Goal: Task Accomplishment & Management: Complete application form

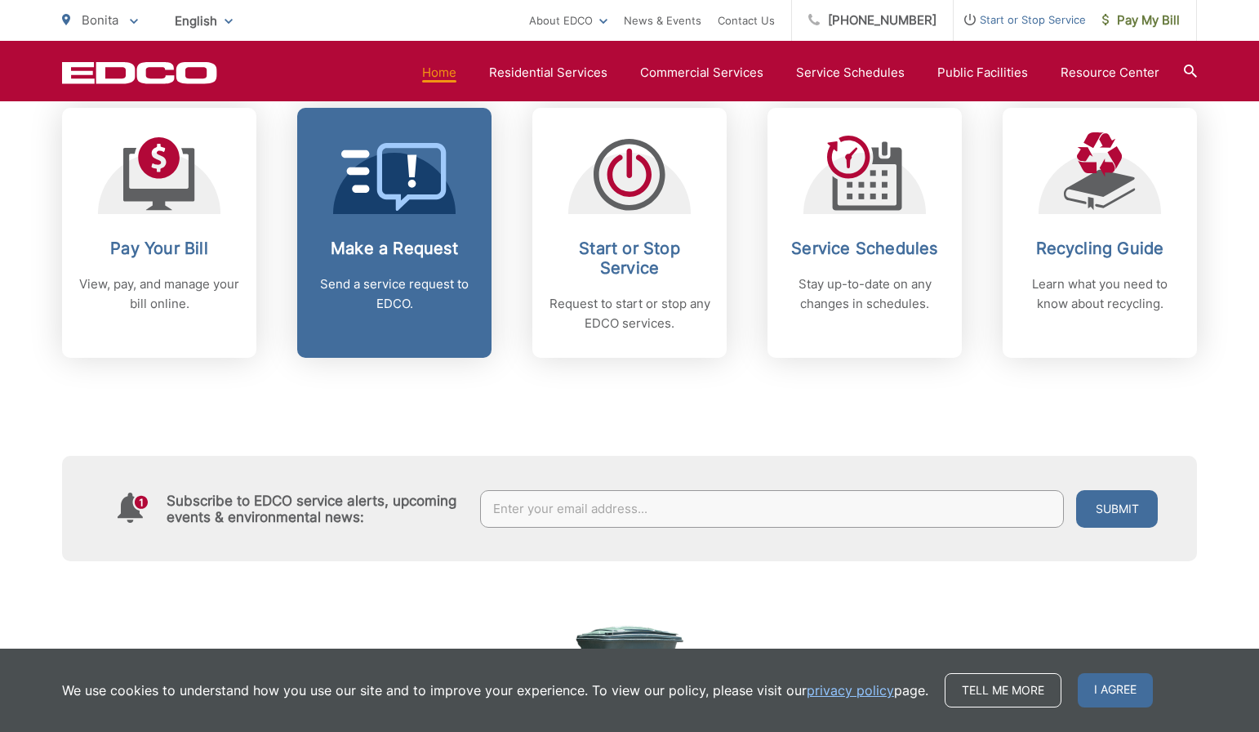
scroll to position [703, 0]
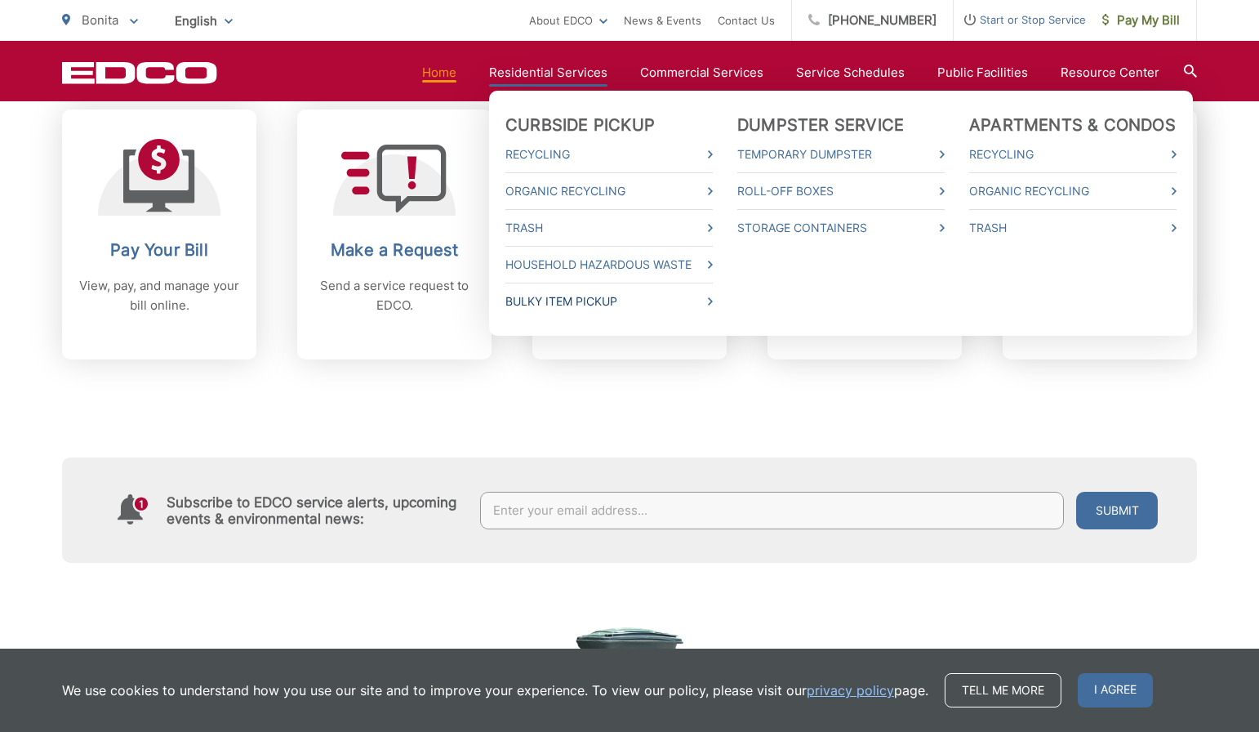
click at [549, 299] on link "Bulky Item Pickup" at bounding box center [609, 302] width 207 height 20
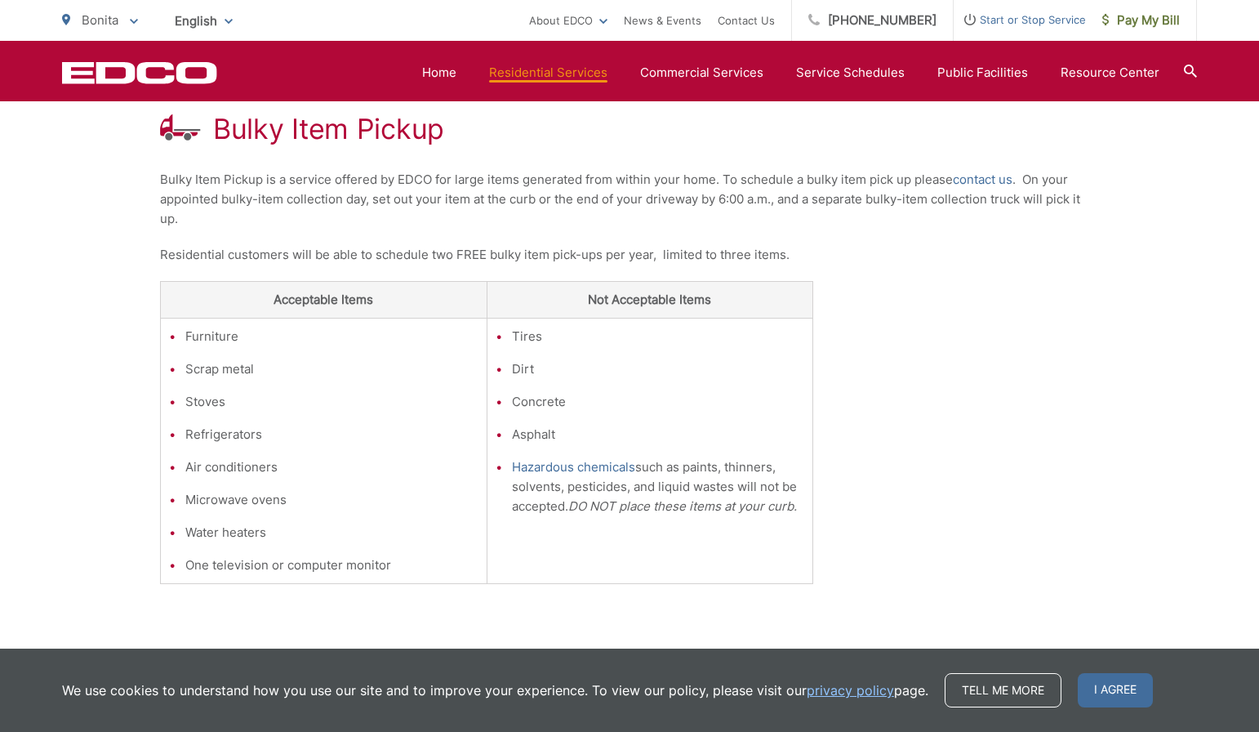
scroll to position [296, 0]
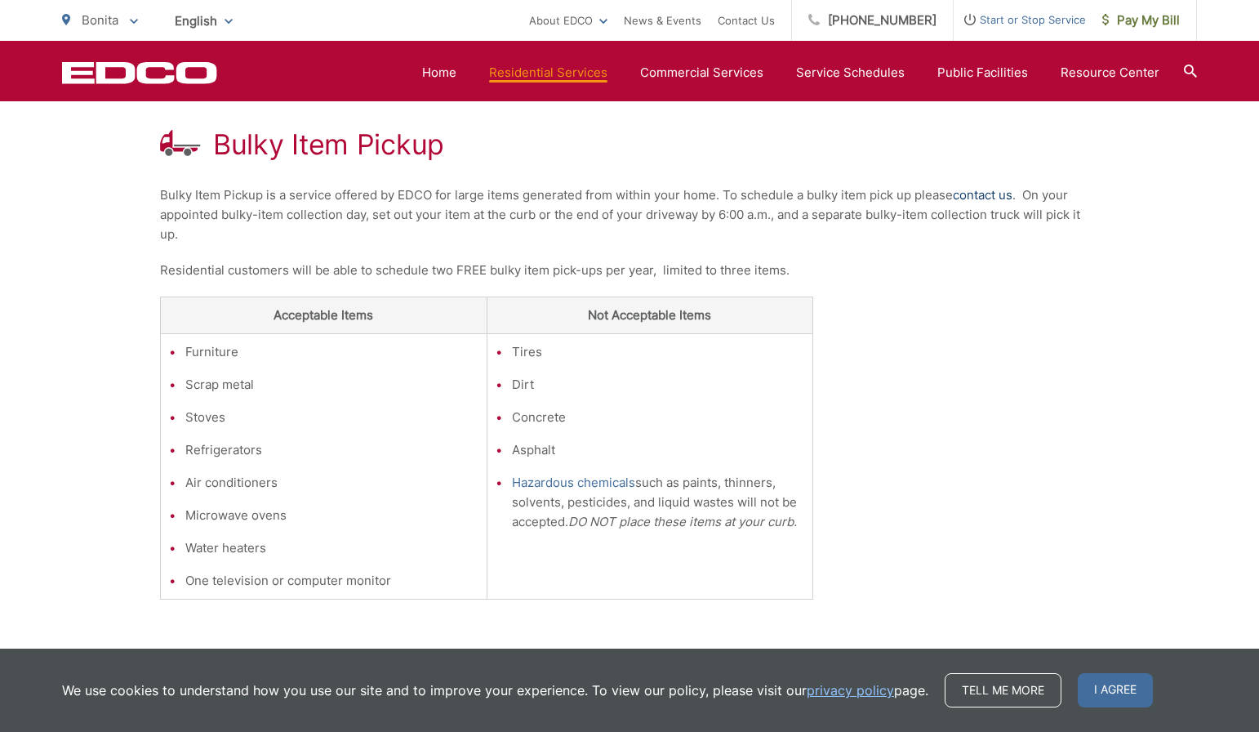
click at [977, 194] on link "contact us" at bounding box center [983, 195] width 60 height 20
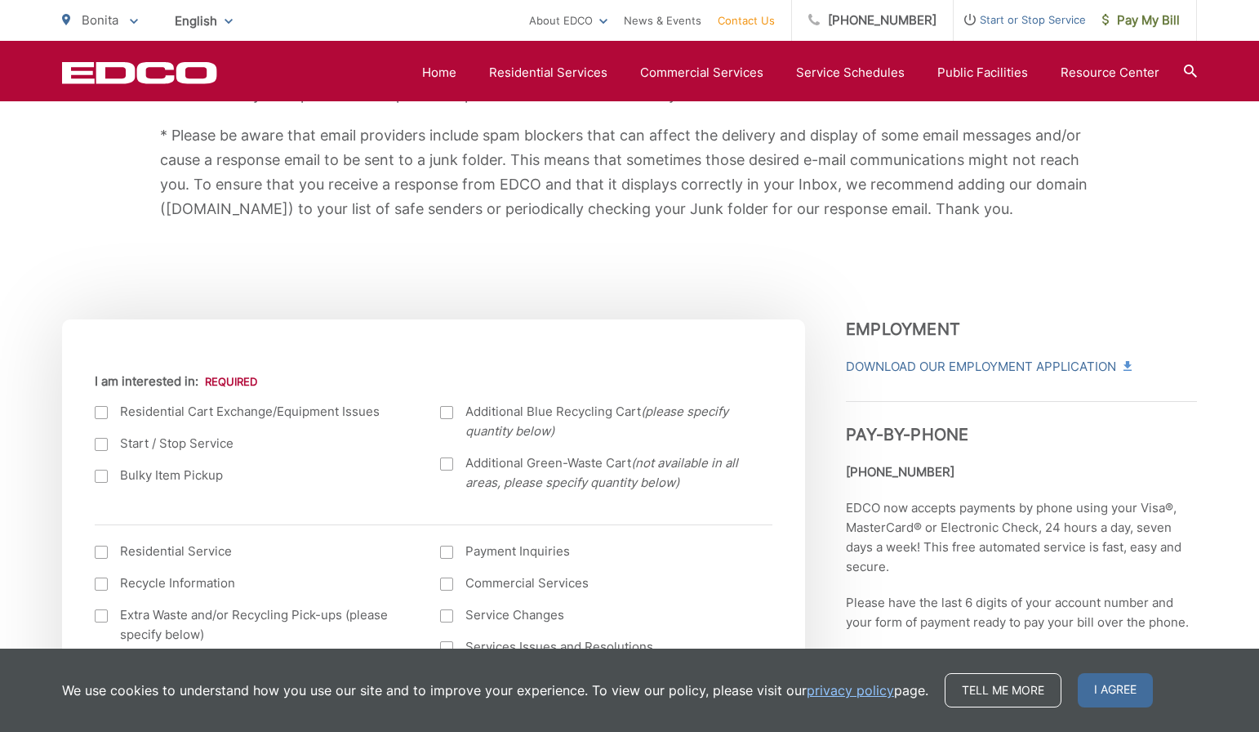
scroll to position [401, 0]
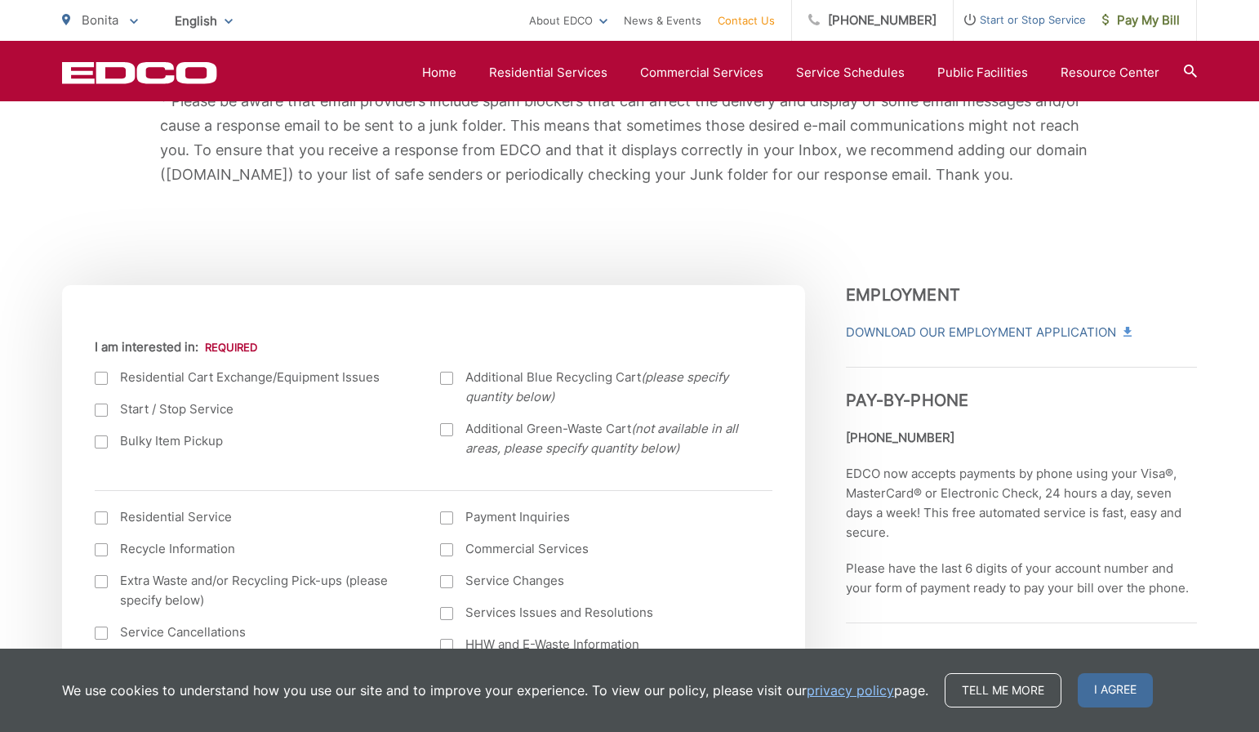
click at [99, 437] on div at bounding box center [101, 441] width 13 height 13
click at [0, 0] on input "Bulky Item Pickup" at bounding box center [0, 0] width 0 height 0
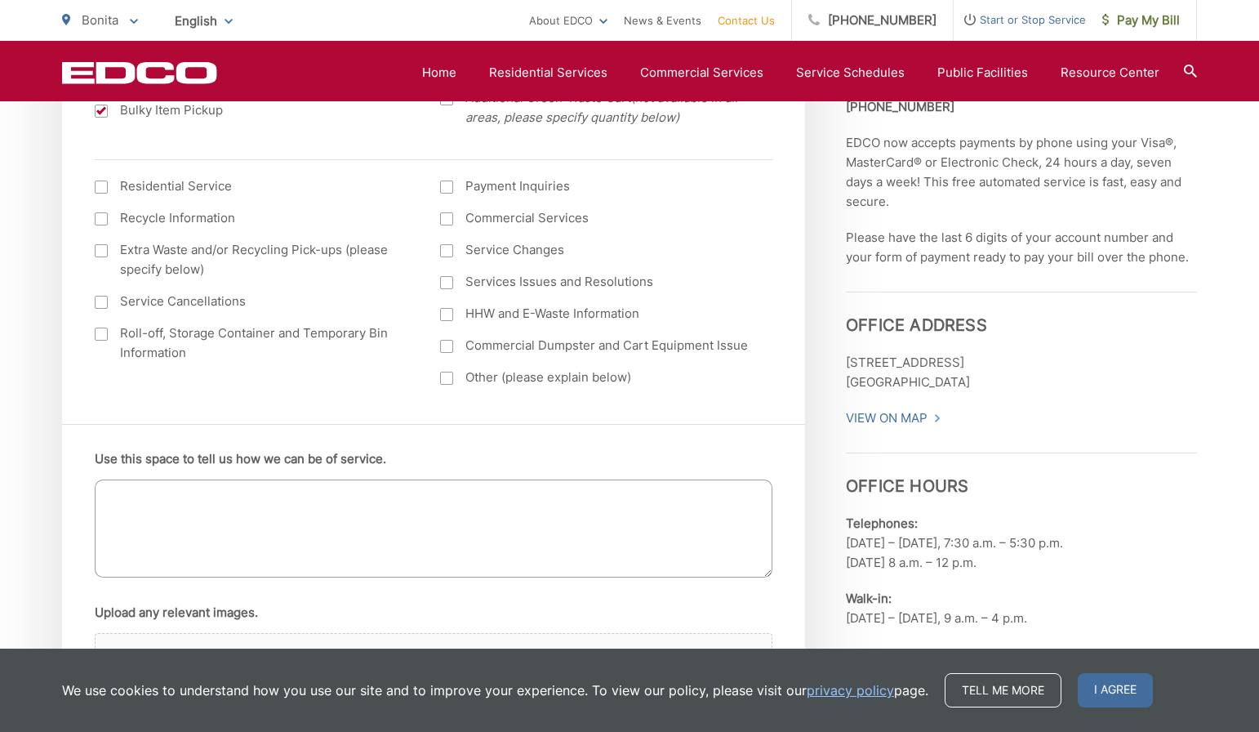
scroll to position [750, 0]
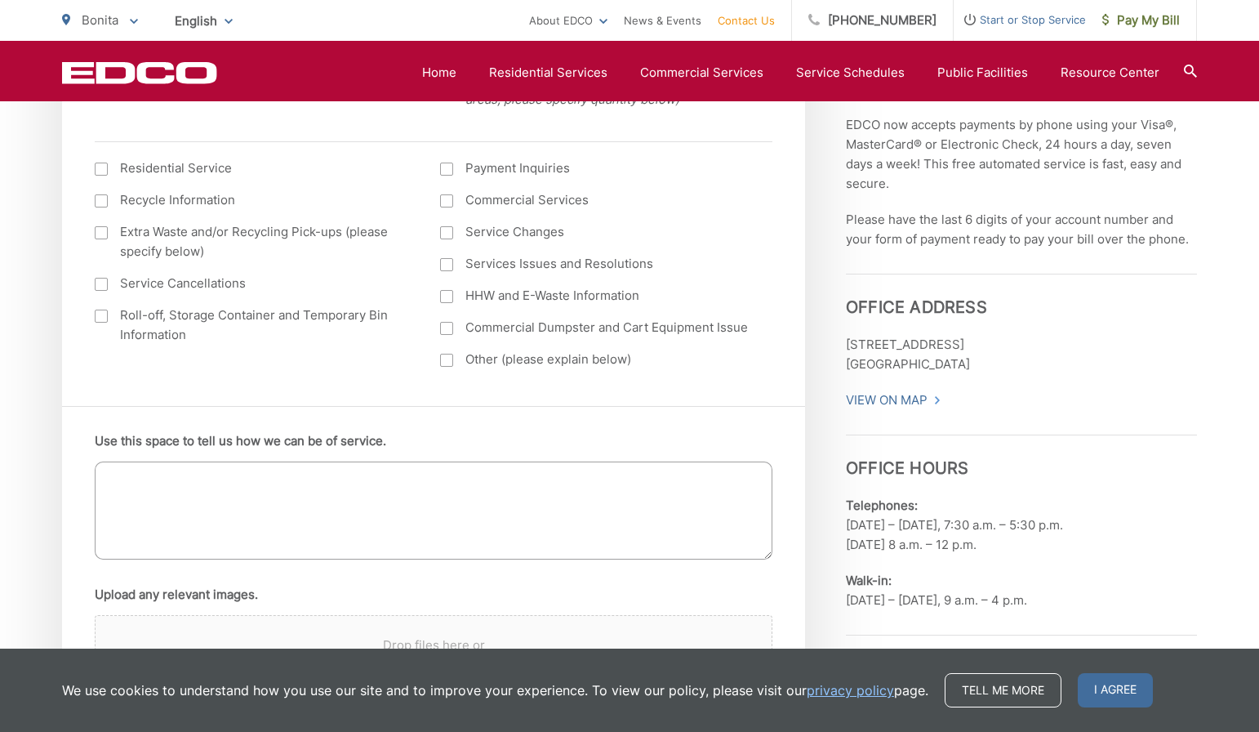
click at [234, 486] on textarea "Use this space to tell us how we can be of service." at bounding box center [434, 510] width 678 height 98
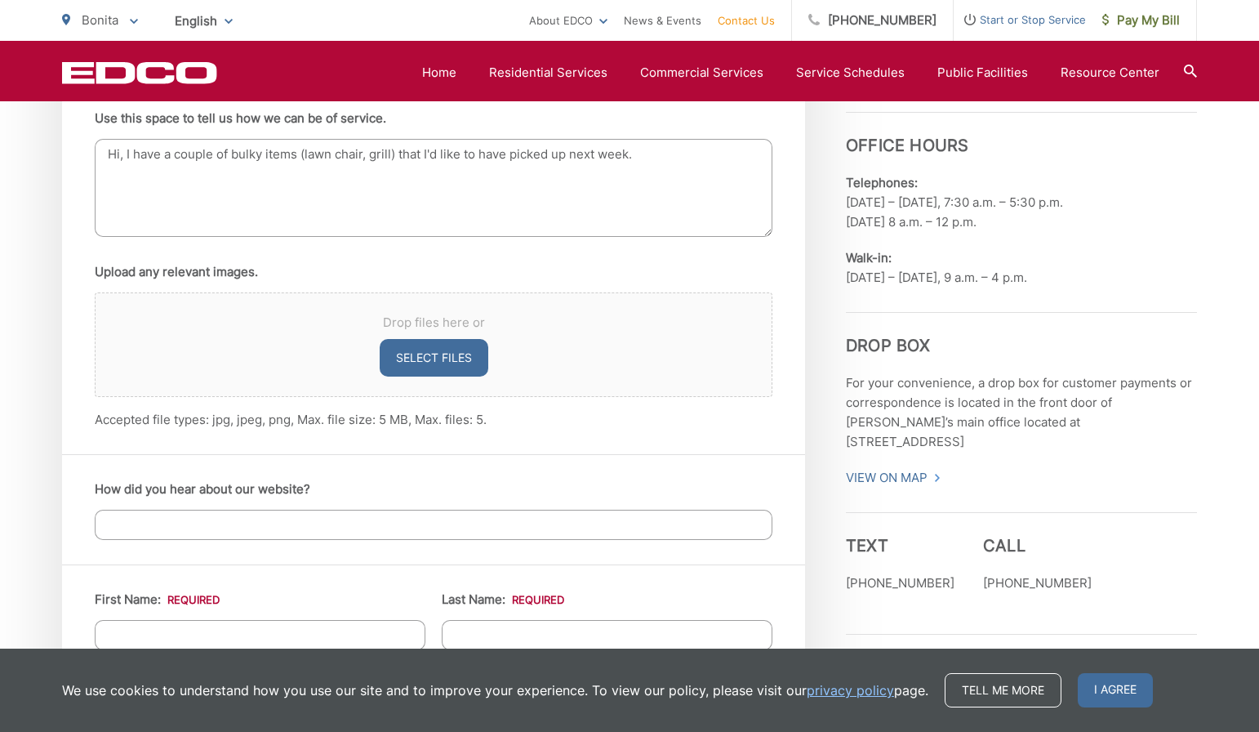
scroll to position [1080, 0]
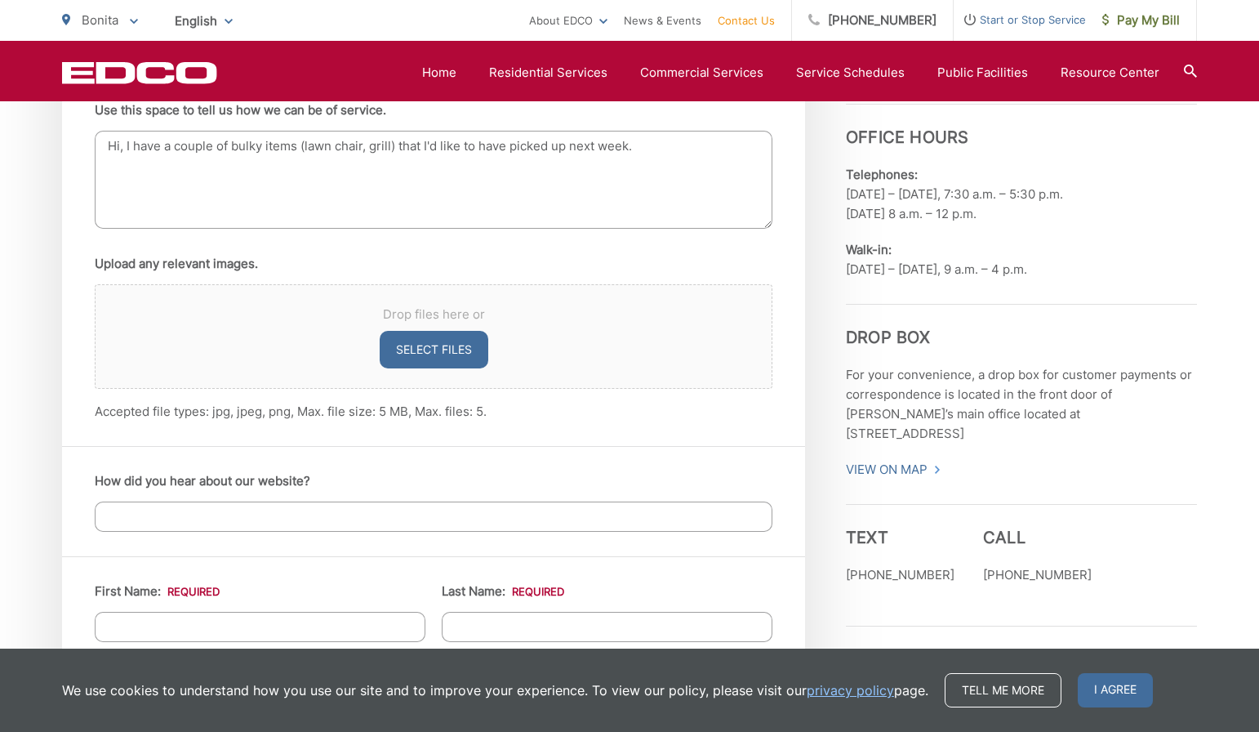
type textarea "Hi, I have a couple of bulky items (lawn chair, grill) that I'd like to have pi…"
click at [304, 519] on input "How did you hear about our website?" at bounding box center [434, 516] width 678 height 30
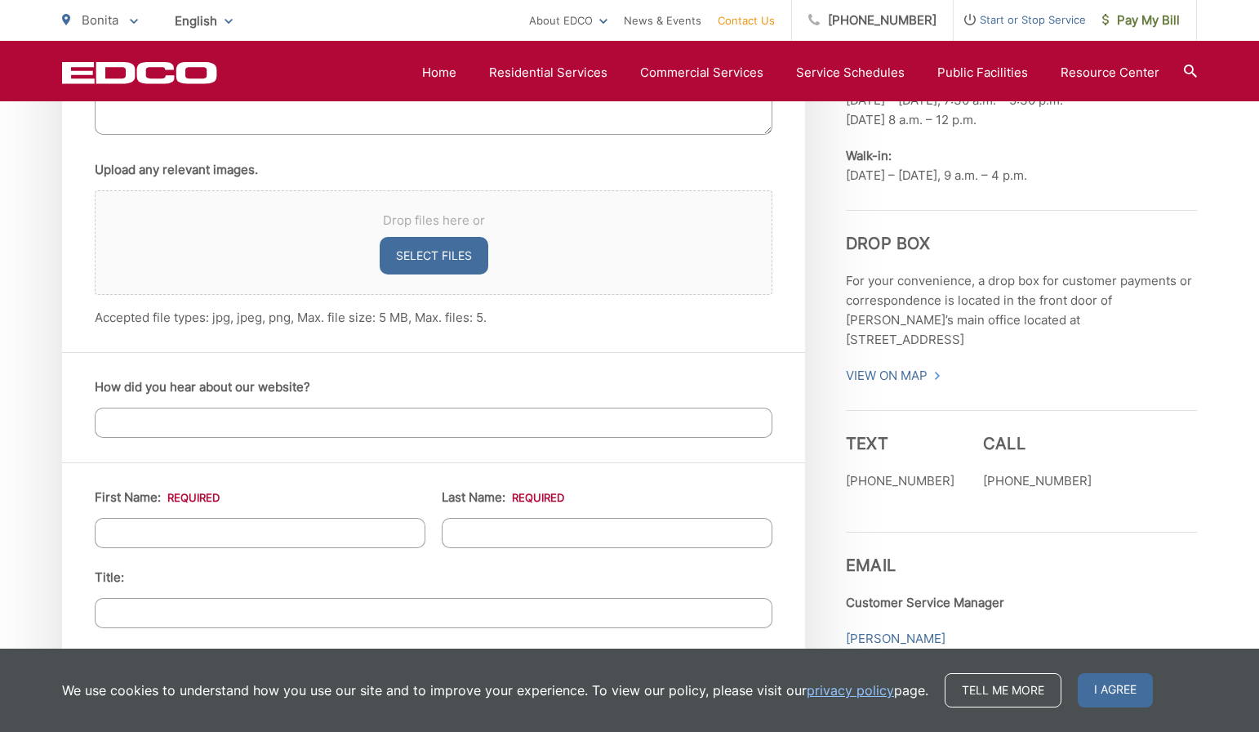
scroll to position [1198, 0]
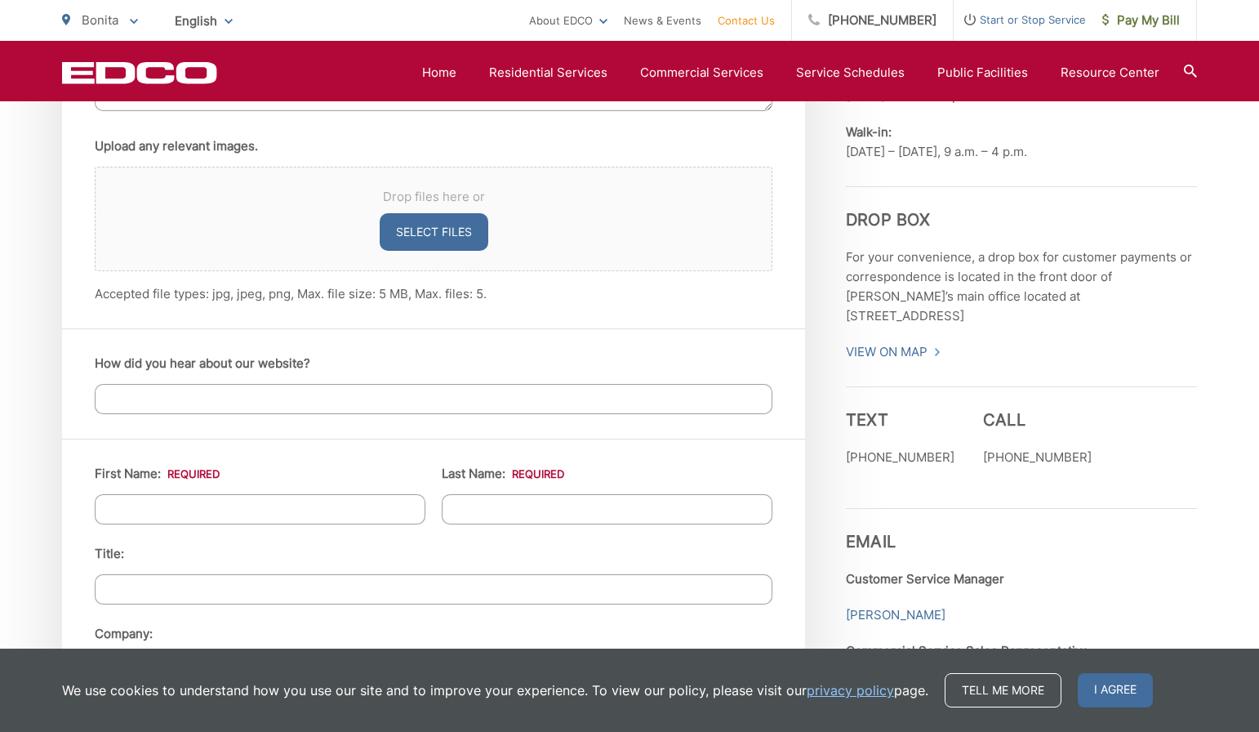
click at [275, 507] on input "First Name: *" at bounding box center [260, 509] width 331 height 30
type input "Saman"
type input "A"
type input "C"
type input "M"
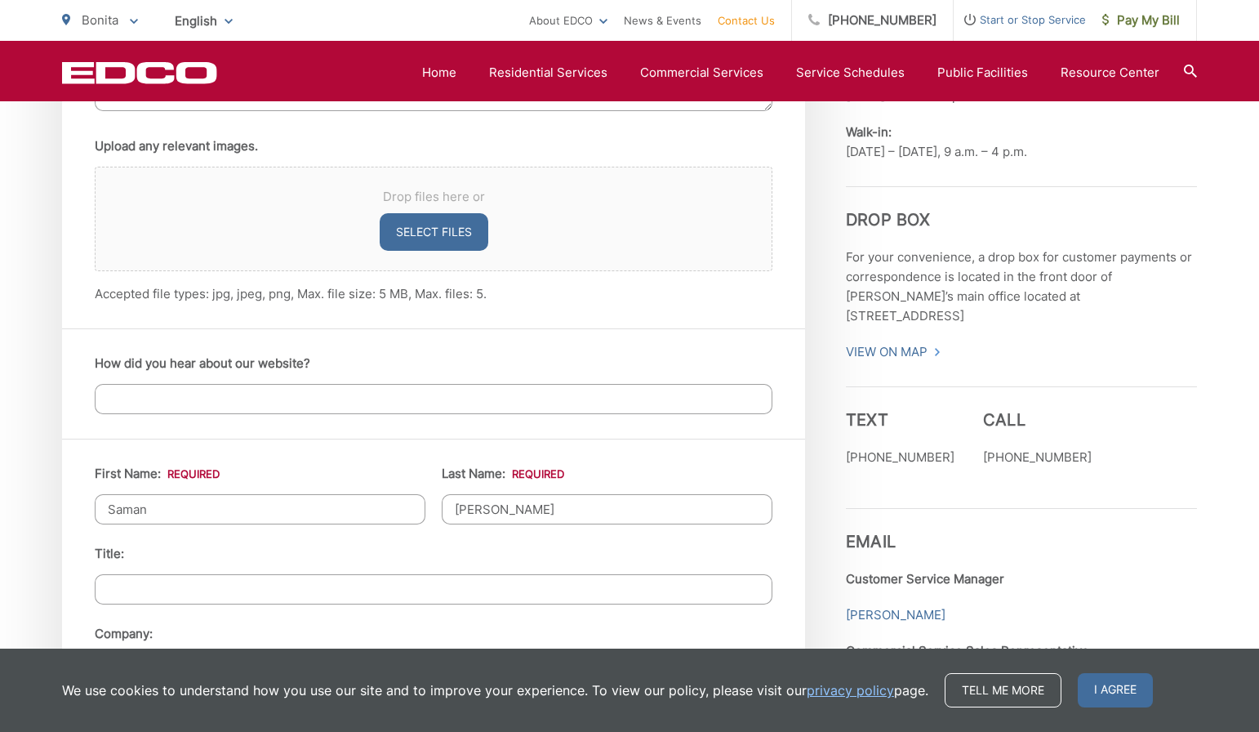
type input "Afshar"
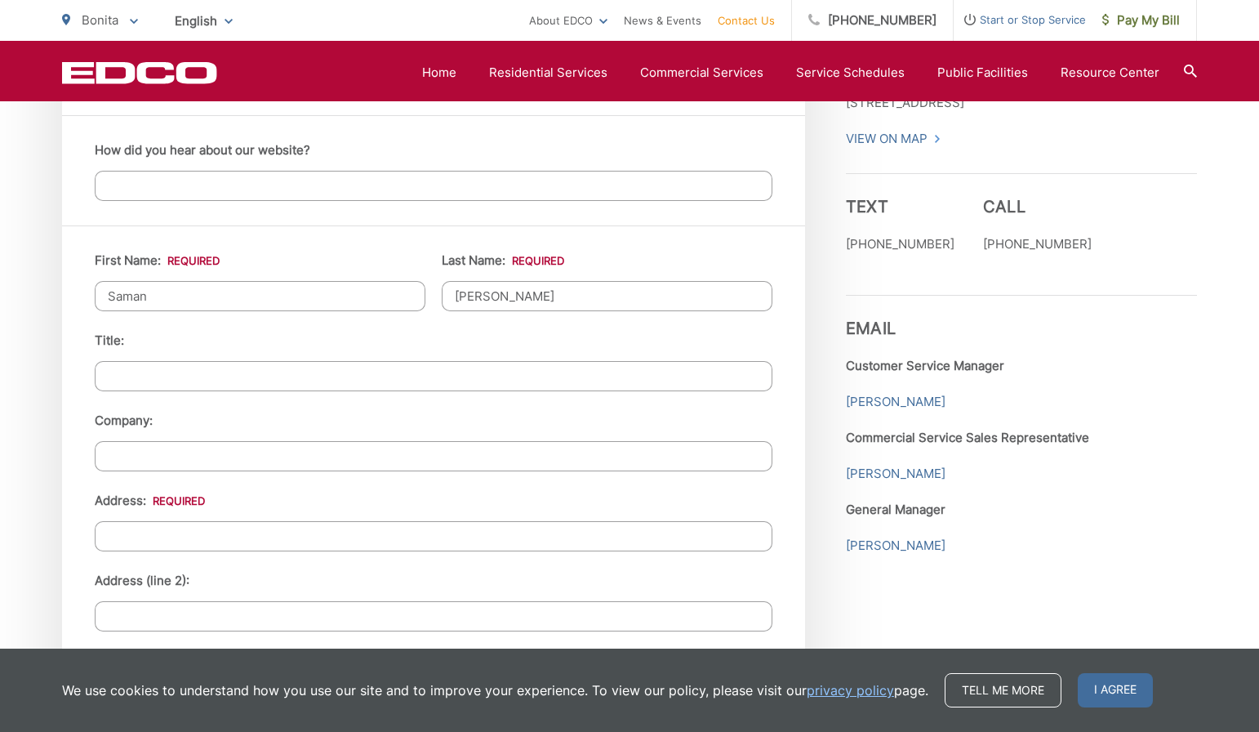
scroll to position [1418, 0]
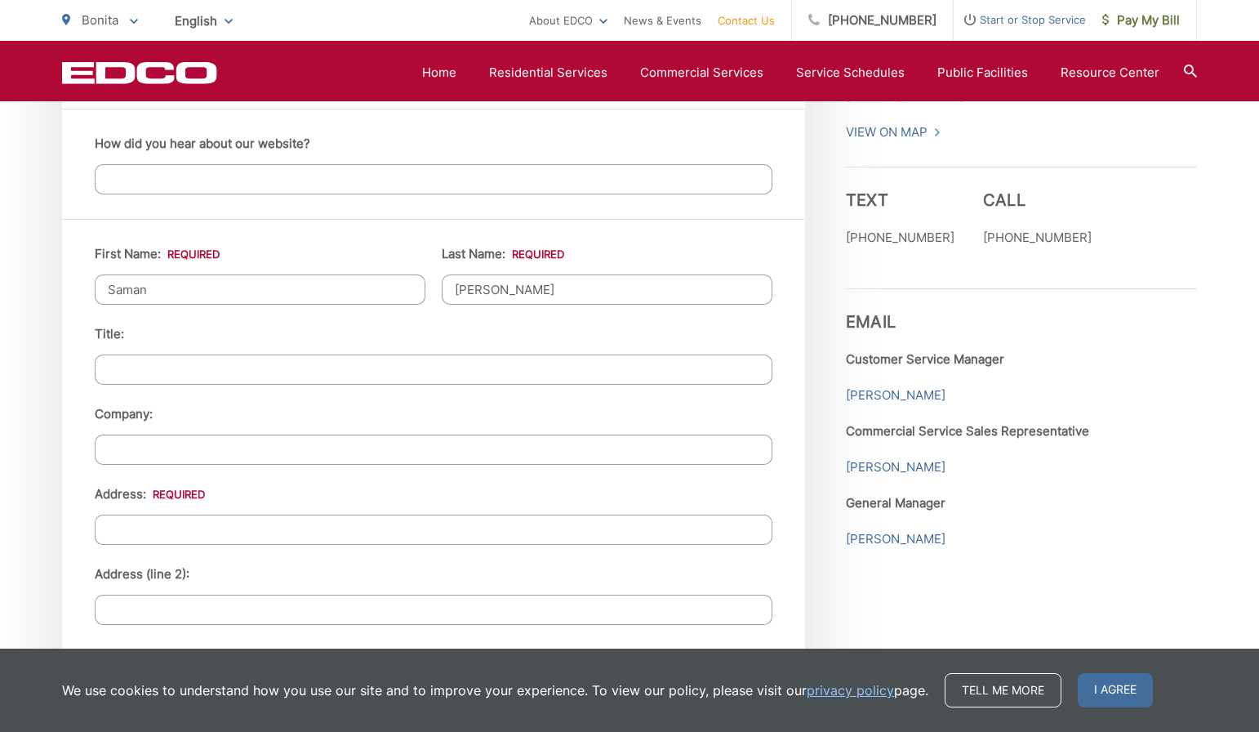
click at [167, 532] on input "Address: *" at bounding box center [434, 529] width 678 height 30
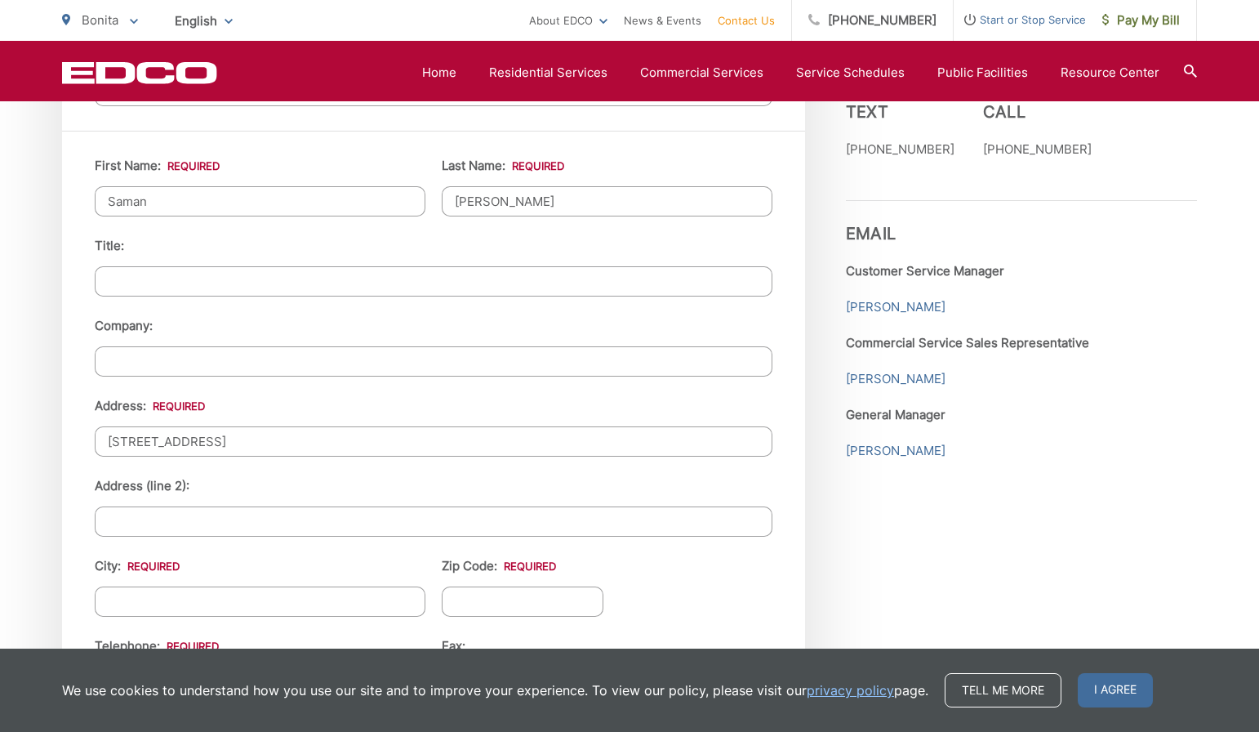
scroll to position [1515, 0]
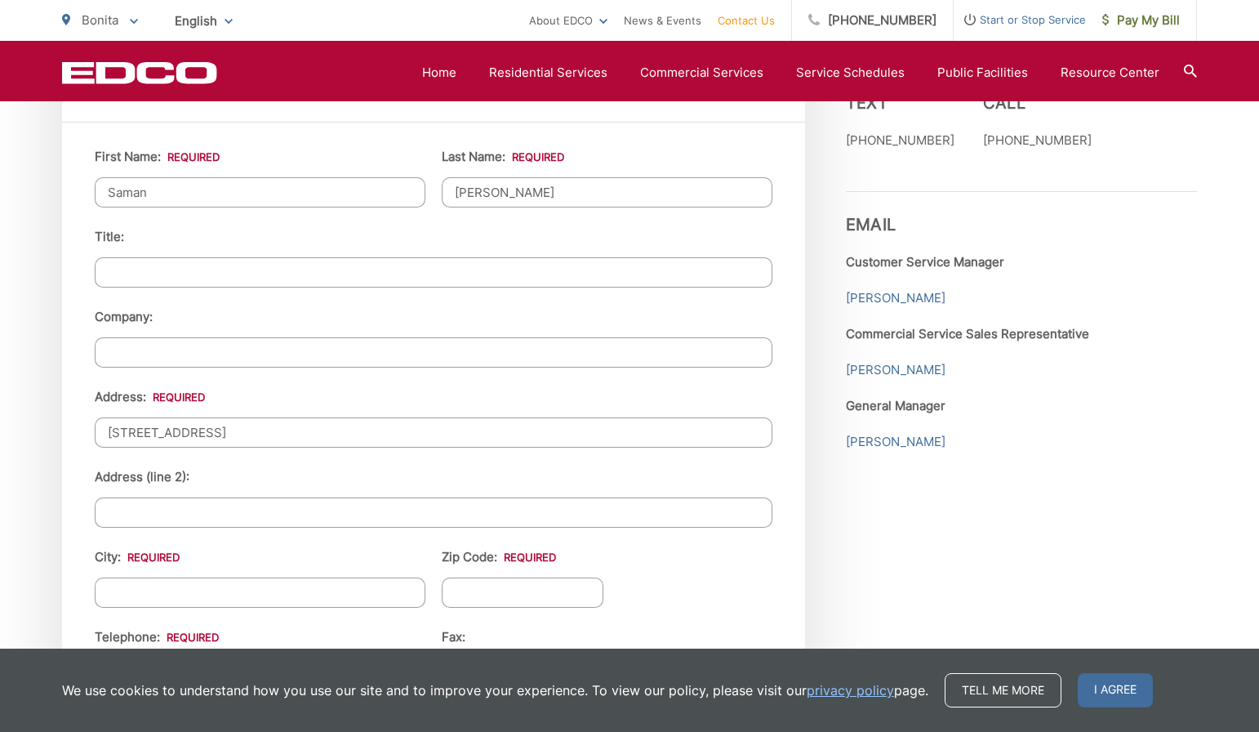
type input "5440 Horse ridge way"
click at [169, 594] on input "City: *" at bounding box center [260, 592] width 331 height 30
type input "Bonita"
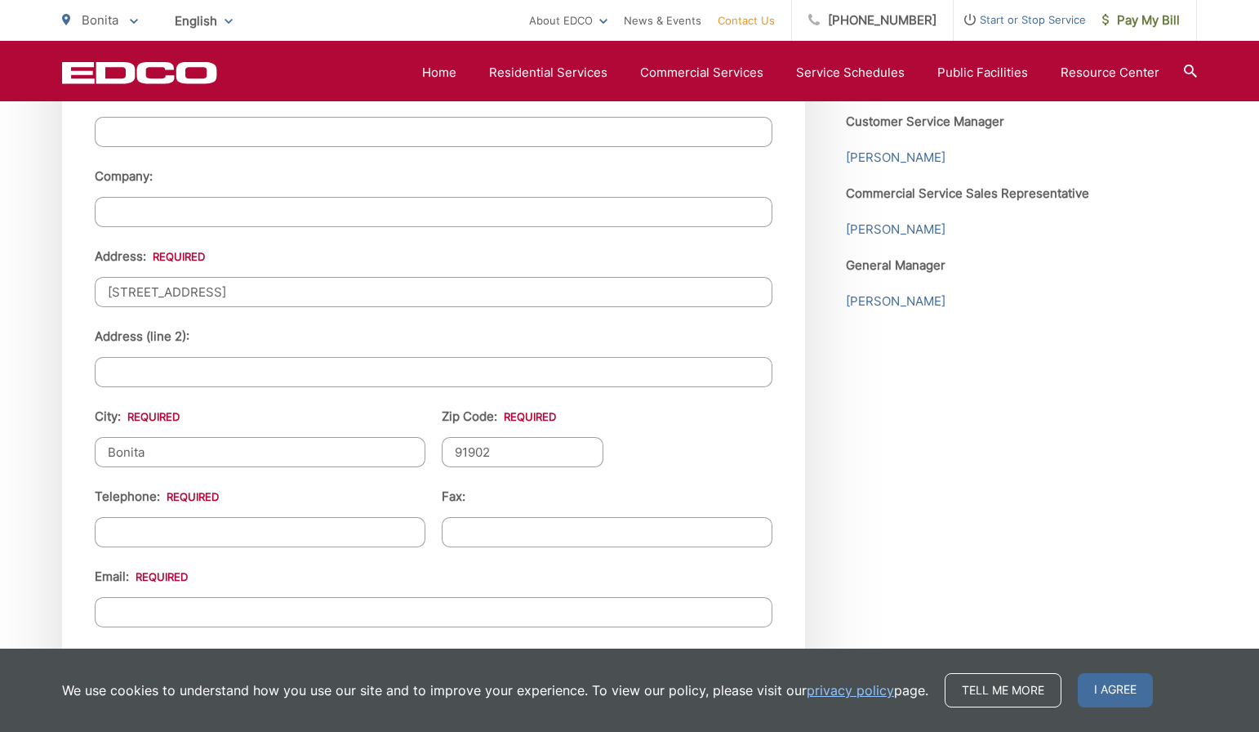
scroll to position [1686, 0]
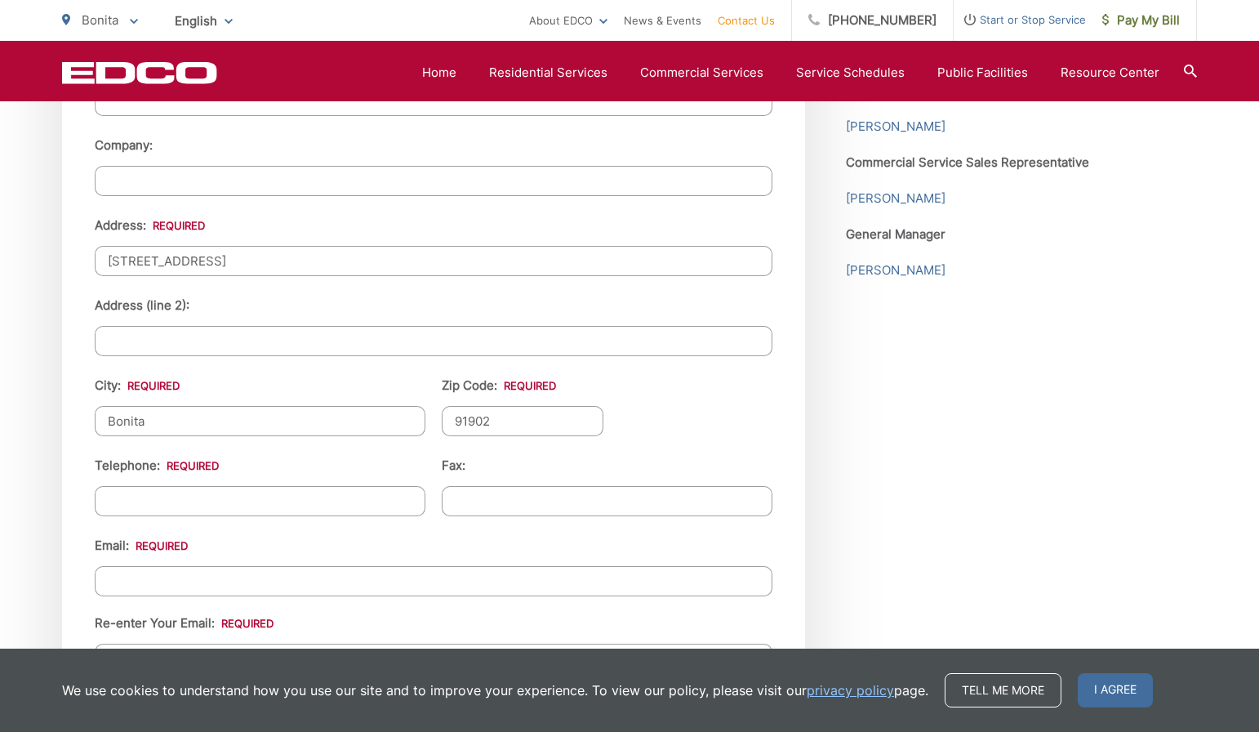
type input "91902"
click at [269, 487] on input "(___) ___-____" at bounding box center [260, 501] width 331 height 30
type input "(310) 866-3940"
click at [225, 585] on input "Email *" at bounding box center [434, 581] width 678 height 30
type input "s_afshar85@yahoo.com"
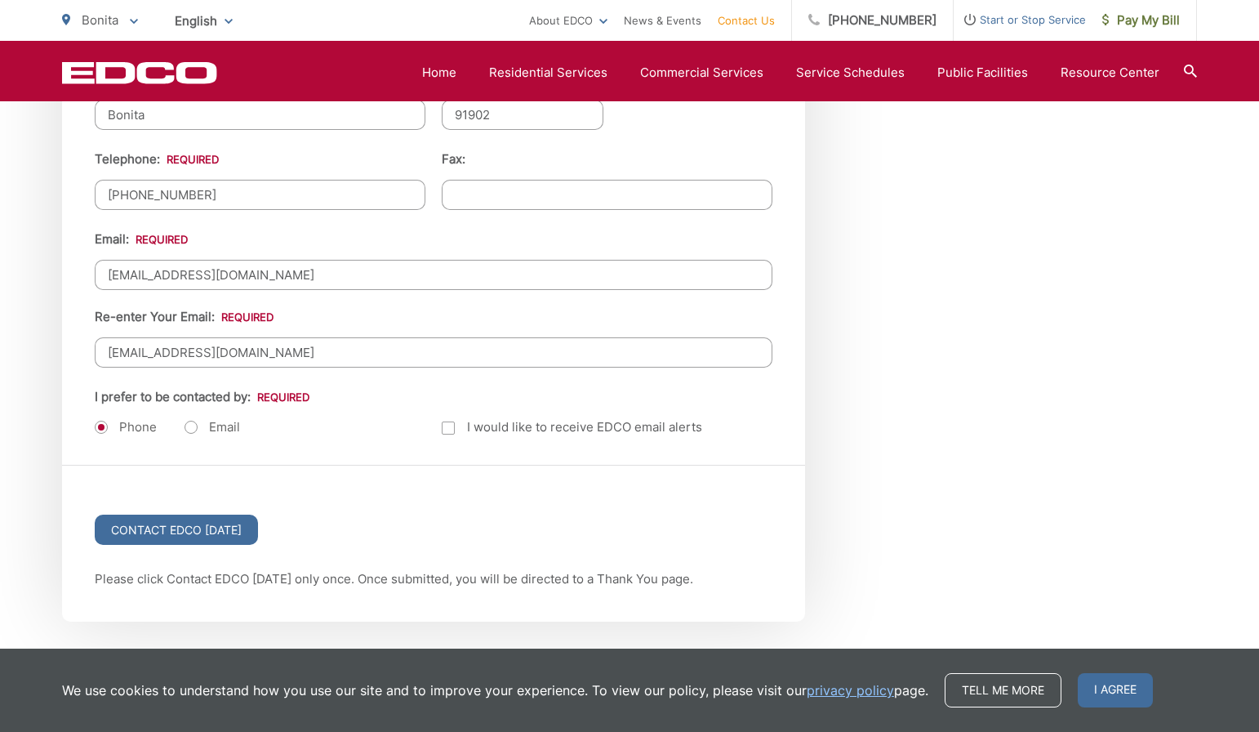
scroll to position [1995, 0]
type input "s_afshar85@yahoo.com"
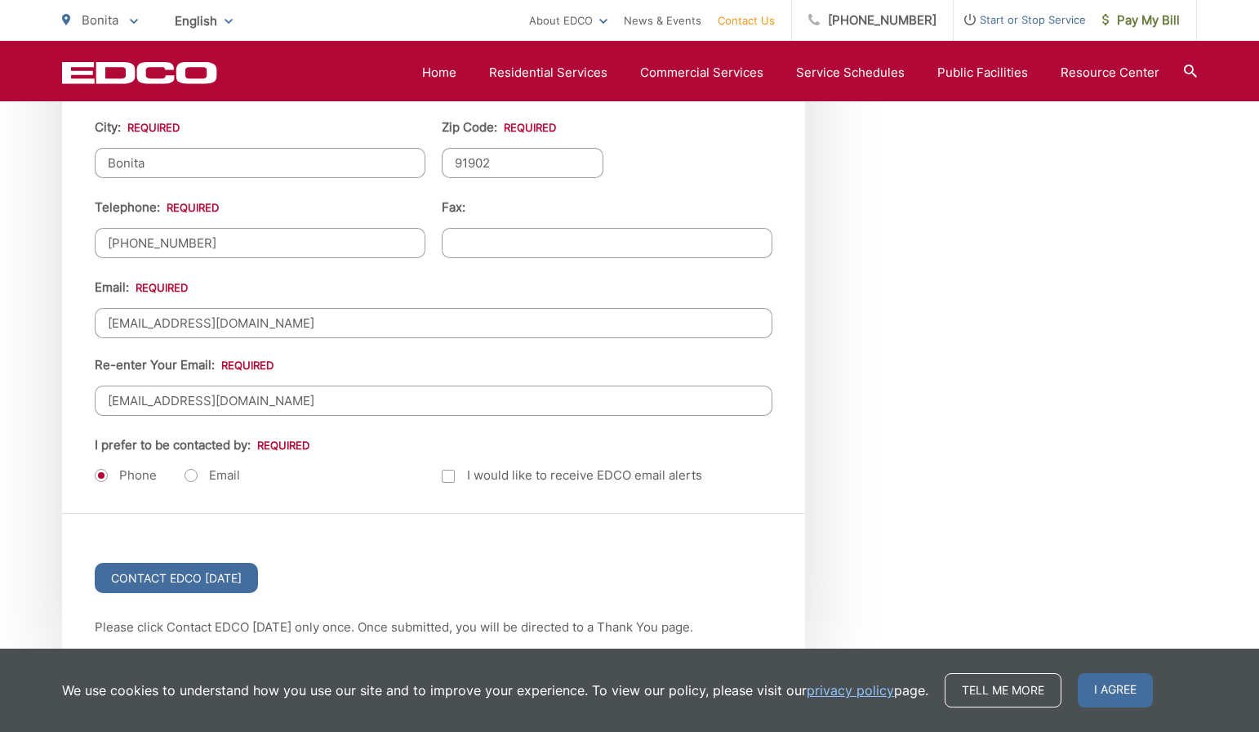
scroll to position [1951, 0]
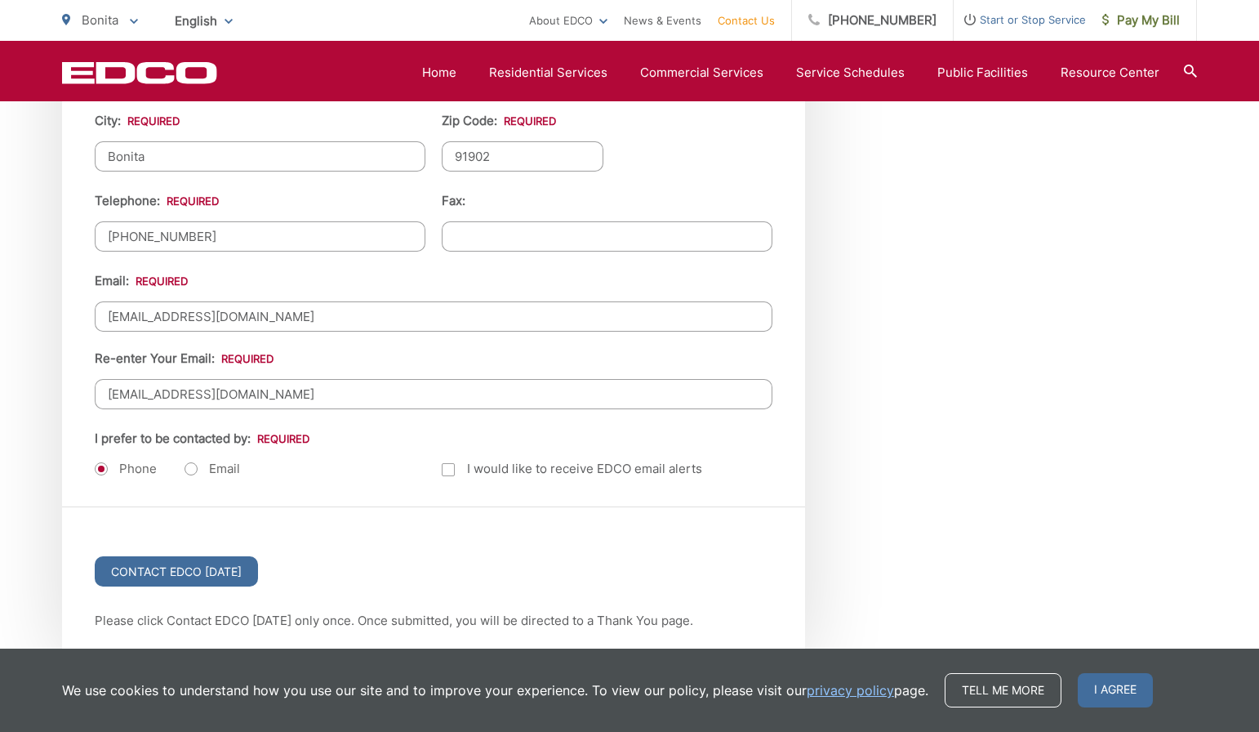
click at [204, 464] on label "Email" at bounding box center [213, 469] width 56 height 16
radio input "true"
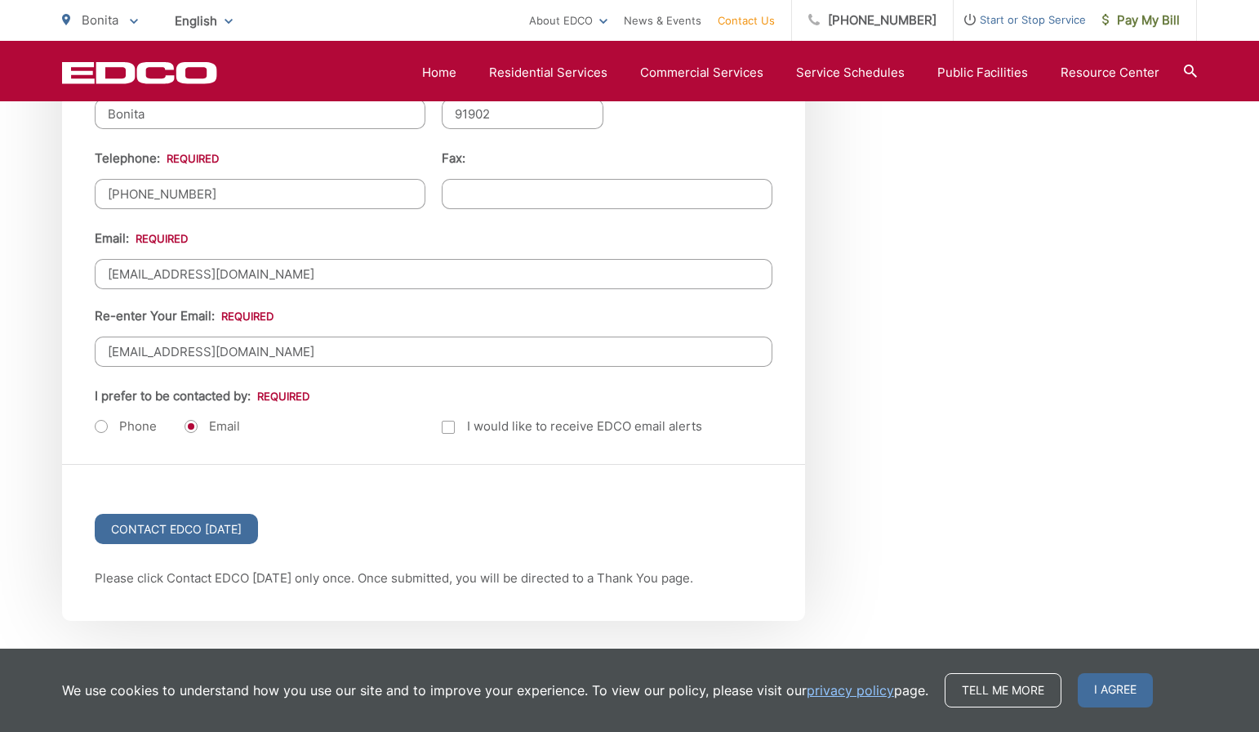
scroll to position [1999, 0]
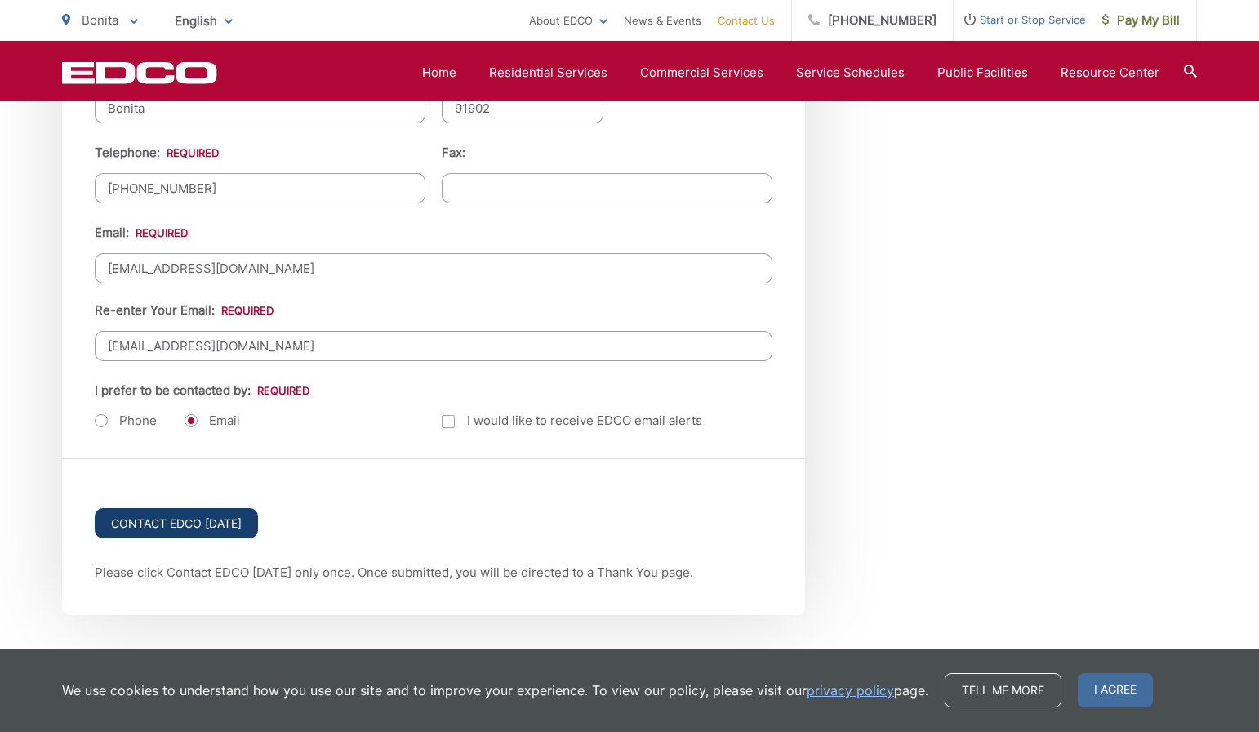
click at [171, 510] on input "Contact EDCO Today" at bounding box center [176, 523] width 163 height 30
